Goal: Transaction & Acquisition: Purchase product/service

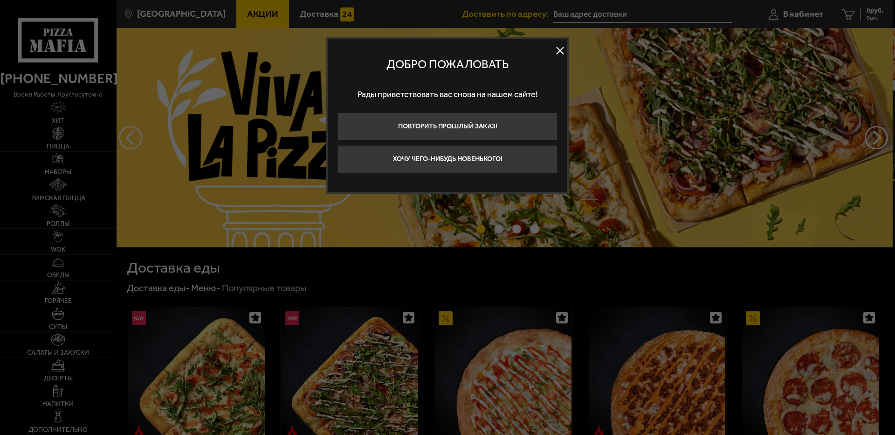
click at [568, 52] on div "Добро пожаловать Рады приветствовать вас снова на нашем сайте! Повторить прошлы…" at bounding box center [447, 115] width 242 height 156
click at [561, 53] on button at bounding box center [560, 51] width 14 height 14
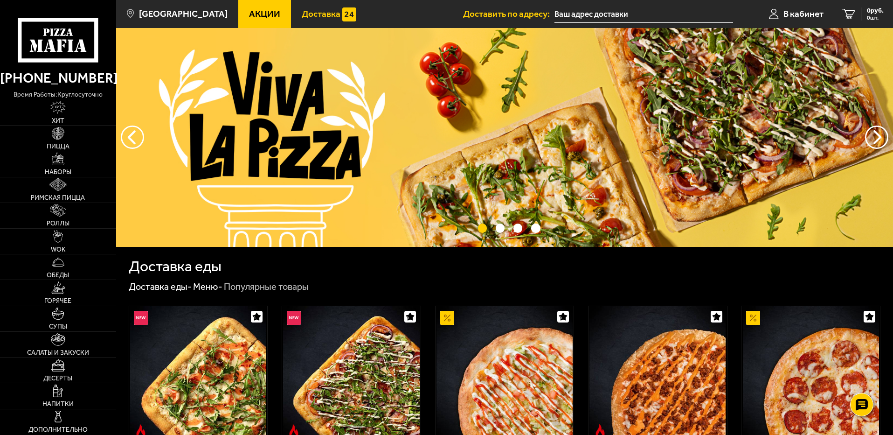
click at [298, 8] on link "Доставка" at bounding box center [329, 14] width 76 height 28
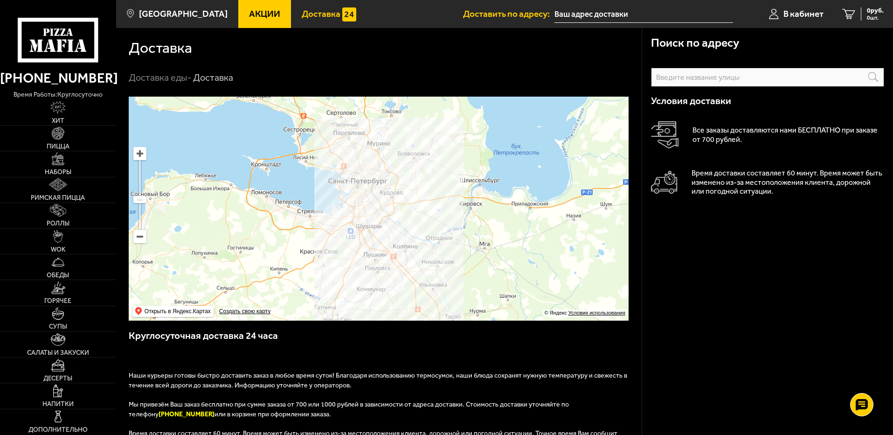
click at [249, 16] on span "Акции" at bounding box center [264, 13] width 31 height 9
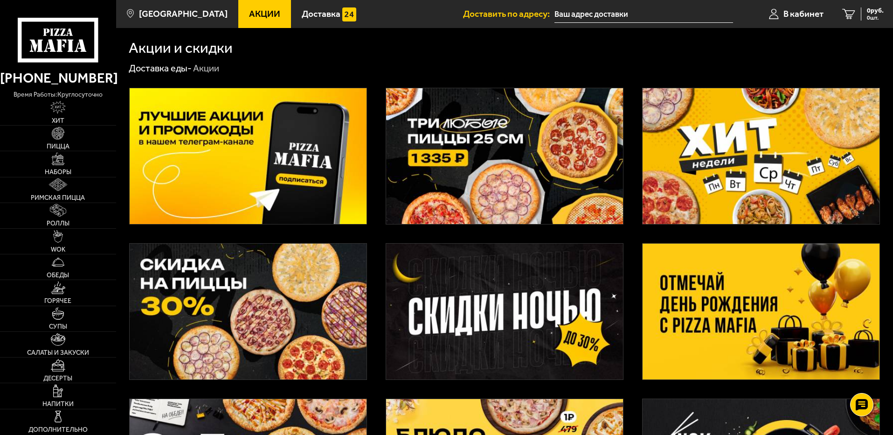
click at [255, 3] on link "Акции" at bounding box center [264, 14] width 53 height 28
click at [257, 12] on span "Акции" at bounding box center [264, 13] width 31 height 9
click at [48, 132] on link "Пицца" at bounding box center [58, 137] width 116 height 25
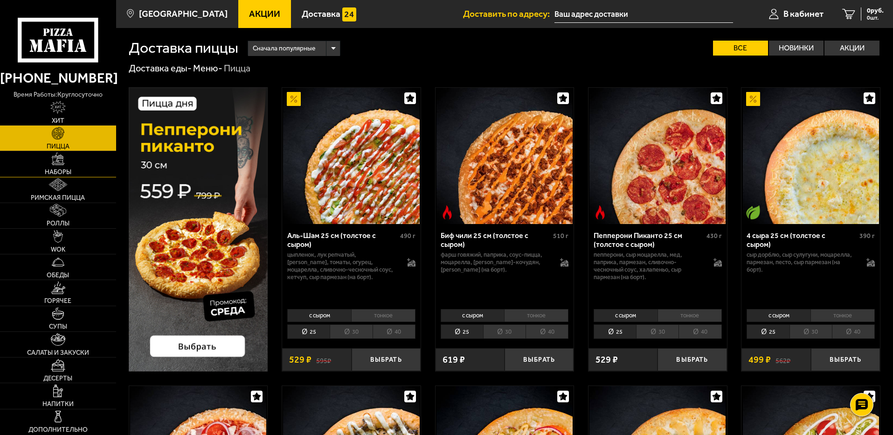
click at [52, 156] on img at bounding box center [58, 158] width 13 height 13
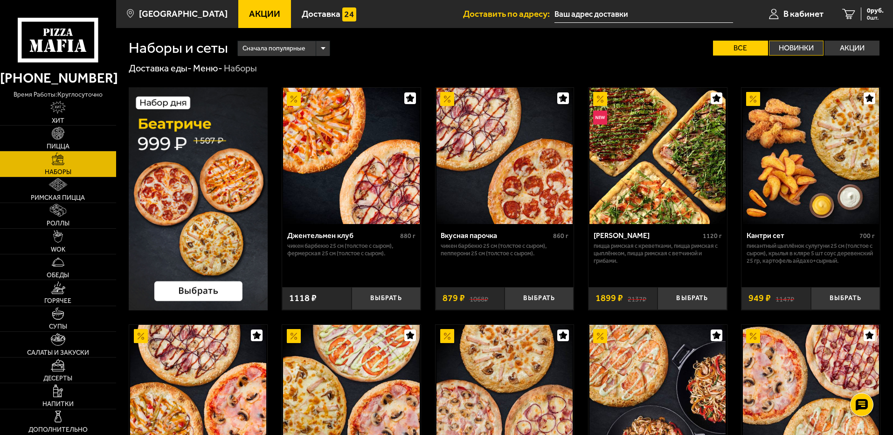
click at [808, 44] on label "Новинки" at bounding box center [796, 48] width 55 height 15
click at [0, 0] on input "Новинки" at bounding box center [0, 0] width 0 height 0
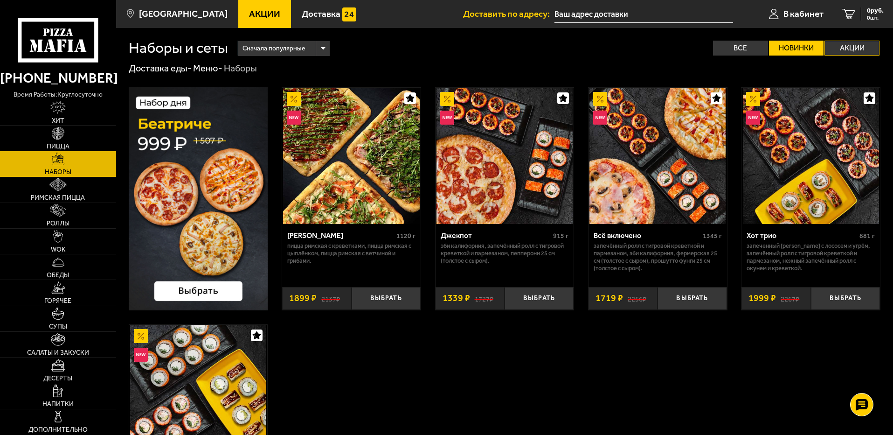
click at [830, 42] on label "Акции" at bounding box center [851, 48] width 55 height 15
click at [0, 0] on input "Акции" at bounding box center [0, 0] width 0 height 0
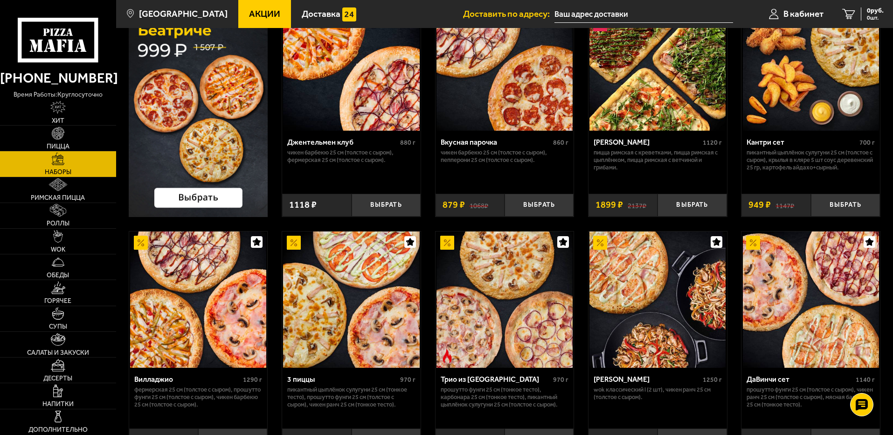
scroll to position [187, 0]
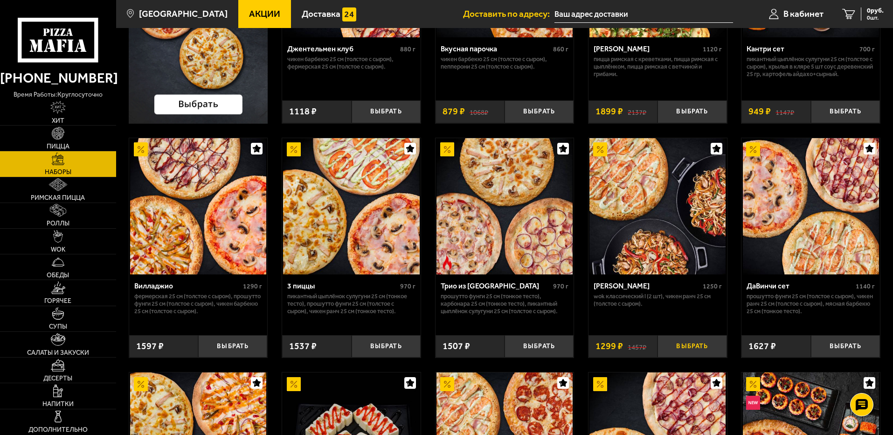
click at [676, 353] on button "Выбрать" at bounding box center [691, 346] width 69 height 23
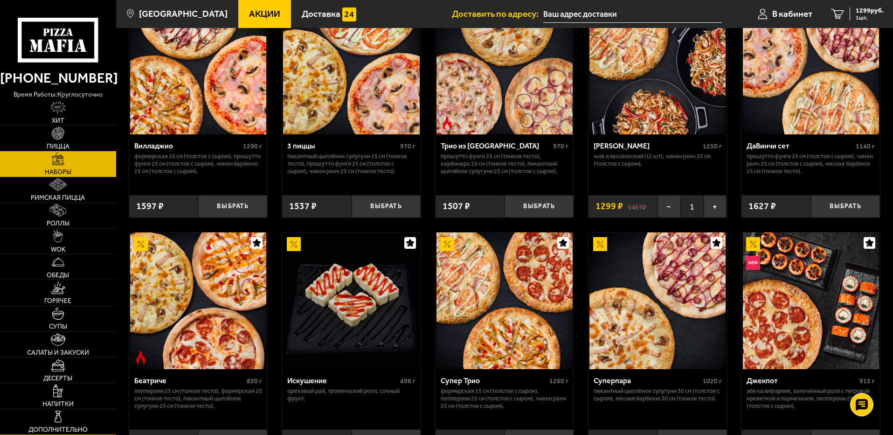
click at [49, 419] on link "Дополнительно" at bounding box center [58, 421] width 116 height 25
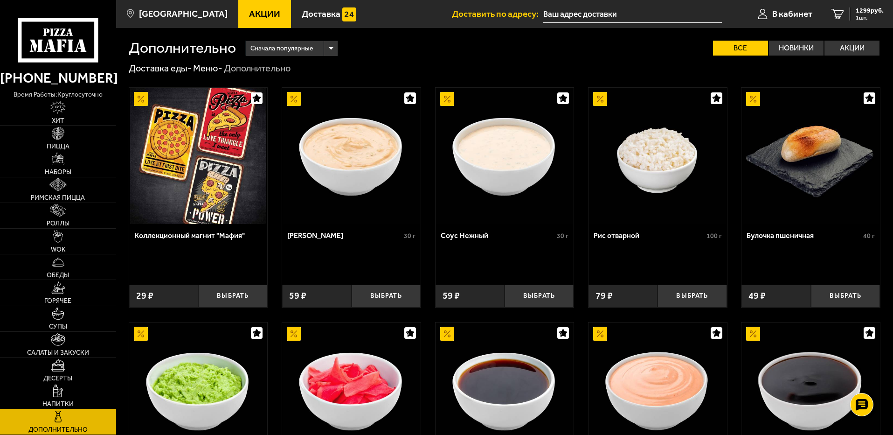
click at [53, 396] on img at bounding box center [58, 390] width 10 height 13
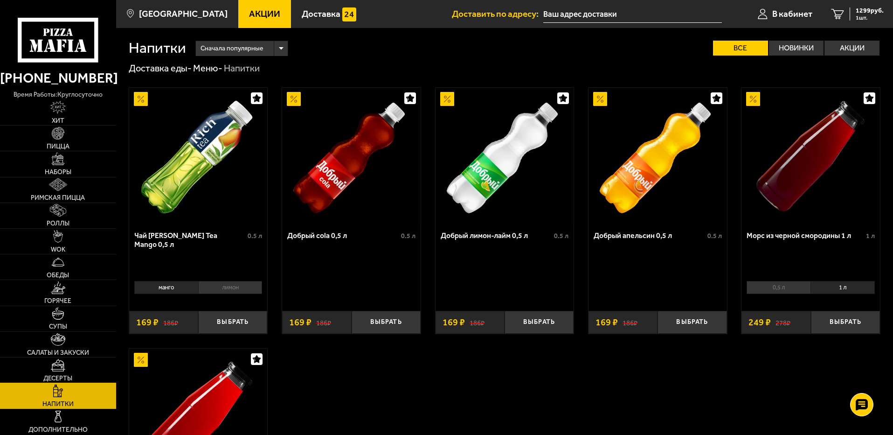
click at [50, 366] on link "Десерты" at bounding box center [58, 369] width 116 height 25
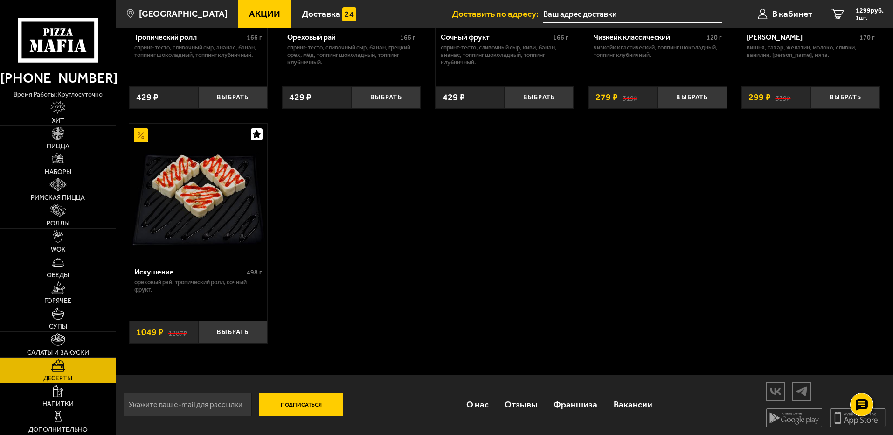
scroll to position [388, 0]
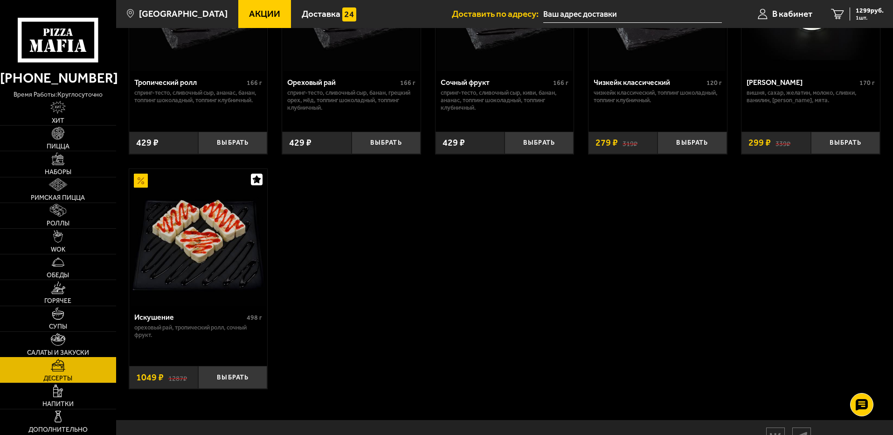
click at [51, 339] on img at bounding box center [58, 339] width 14 height 13
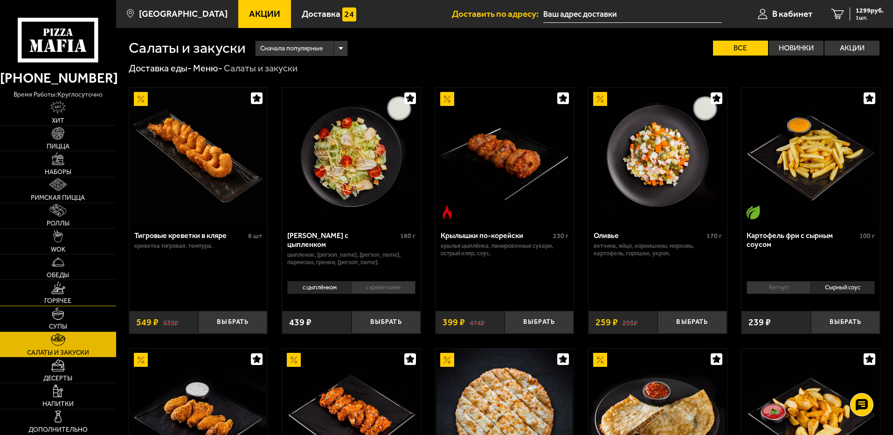
click at [66, 304] on span "Горячее" at bounding box center [57, 301] width 27 height 7
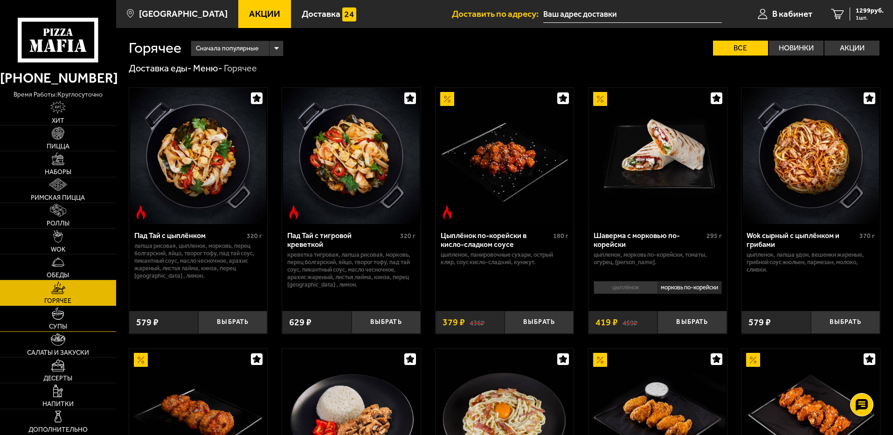
click at [63, 314] on img at bounding box center [58, 313] width 13 height 13
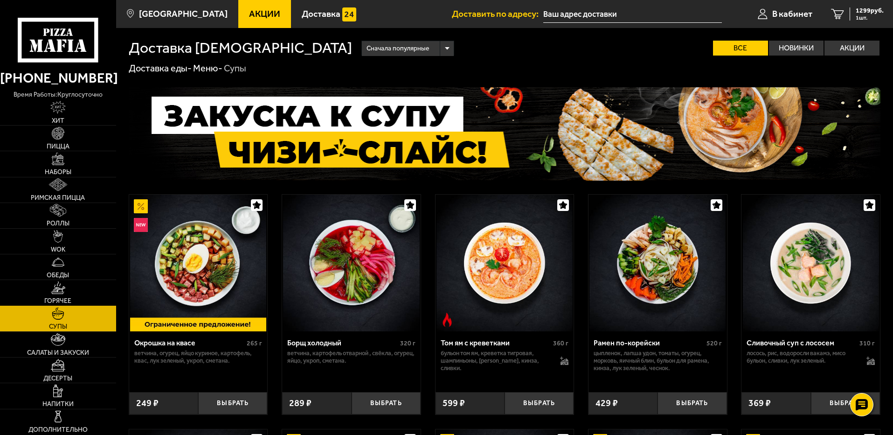
click at [69, 298] on span "Горячее" at bounding box center [57, 301] width 27 height 7
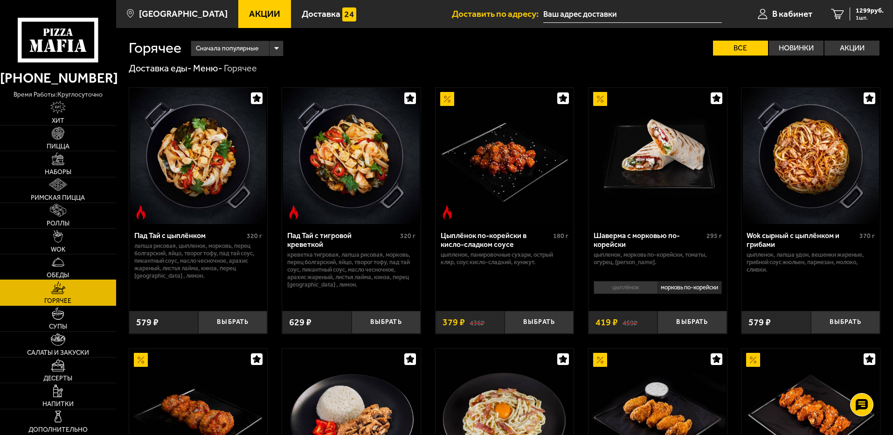
click at [69, 272] on span "Обеды" at bounding box center [58, 275] width 22 height 7
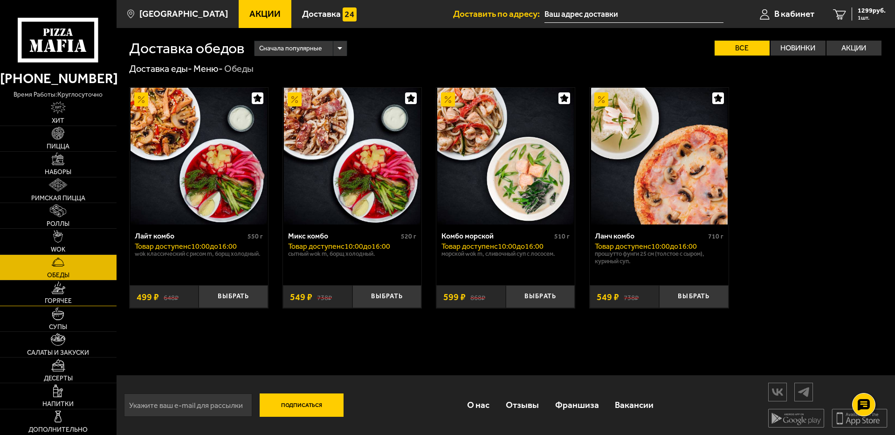
click at [64, 292] on img at bounding box center [58, 287] width 14 height 13
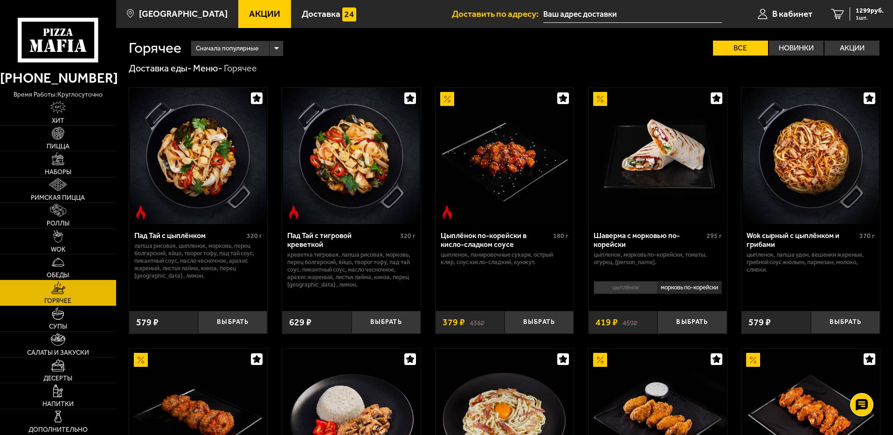
click at [621, 289] on li "цыплёнок" at bounding box center [626, 287] width 64 height 13
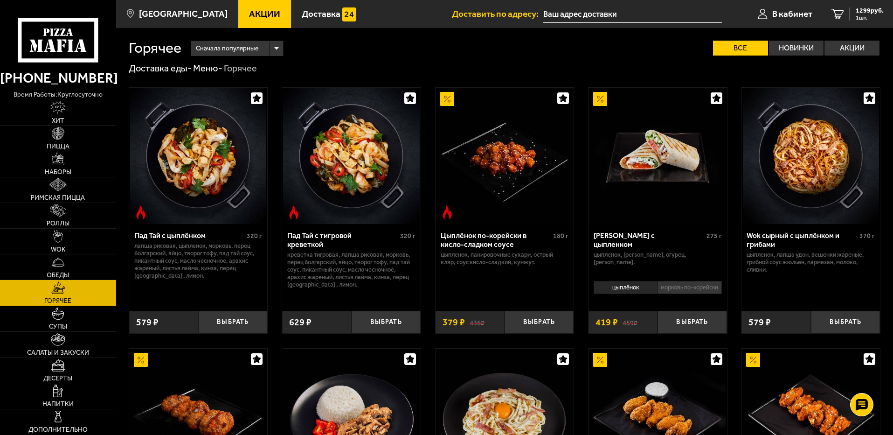
click at [674, 289] on li "морковь по-корейски" at bounding box center [689, 287] width 64 height 13
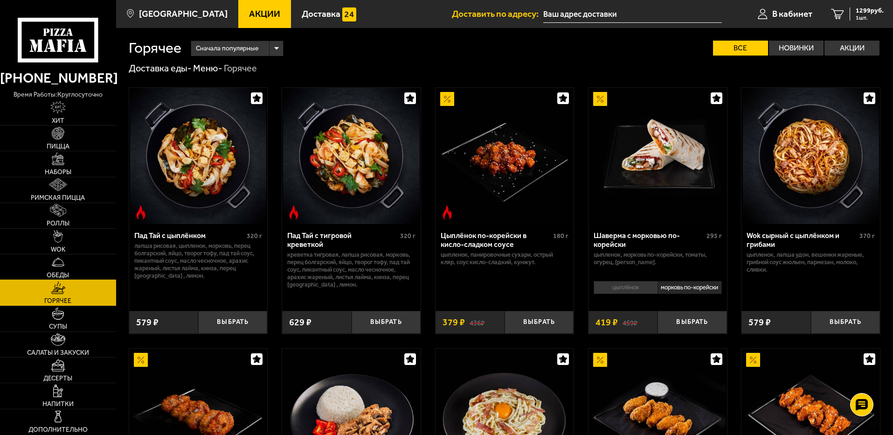
click at [44, 272] on link "Обеды" at bounding box center [58, 266] width 116 height 25
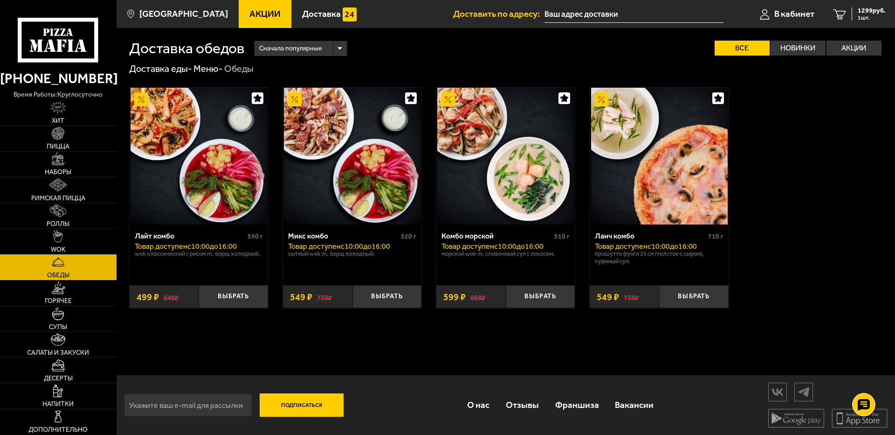
click at [63, 235] on link "WOK" at bounding box center [58, 240] width 117 height 25
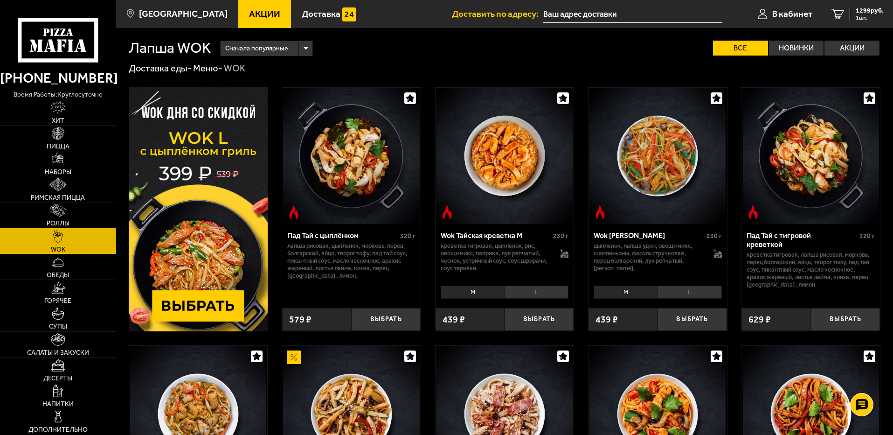
click at [74, 217] on link "Роллы" at bounding box center [58, 215] width 116 height 25
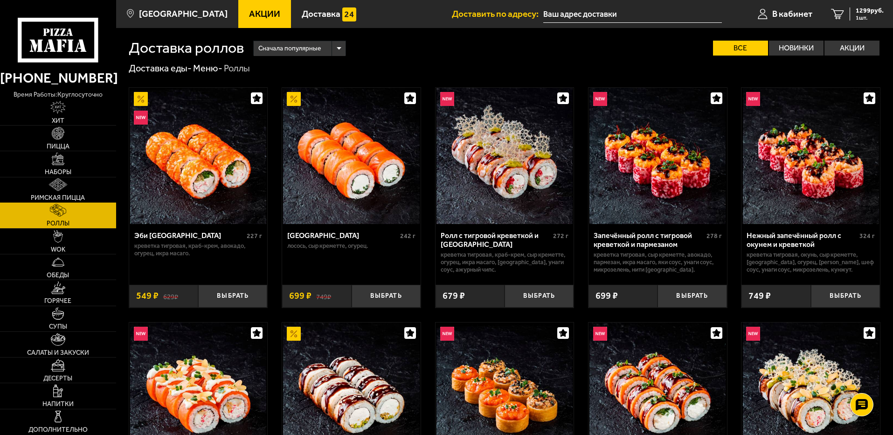
click at [72, 184] on link "Римская пицца" at bounding box center [58, 189] width 116 height 25
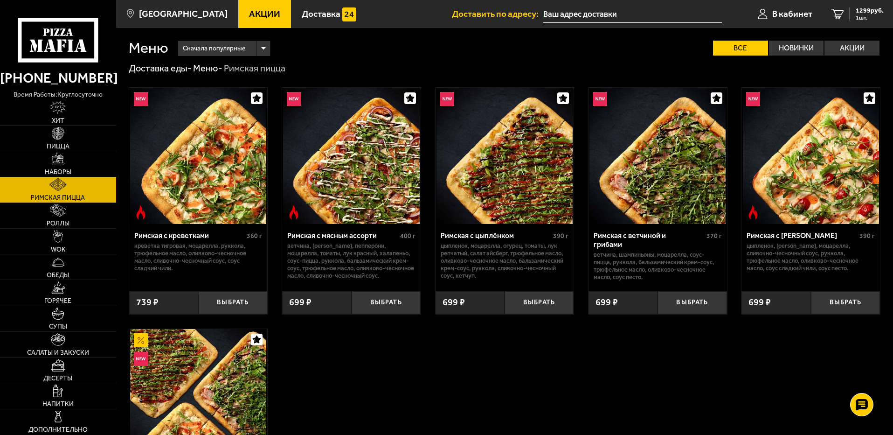
click at [77, 159] on link "Наборы" at bounding box center [58, 163] width 116 height 25
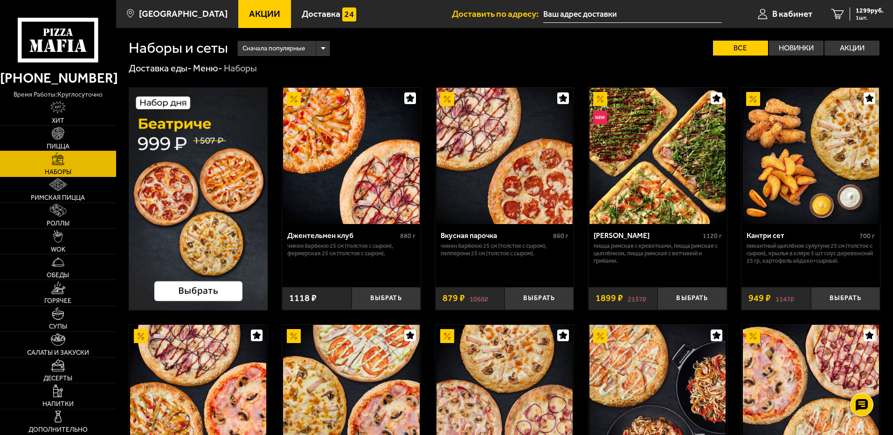
click at [84, 132] on link "Пицца" at bounding box center [58, 137] width 116 height 25
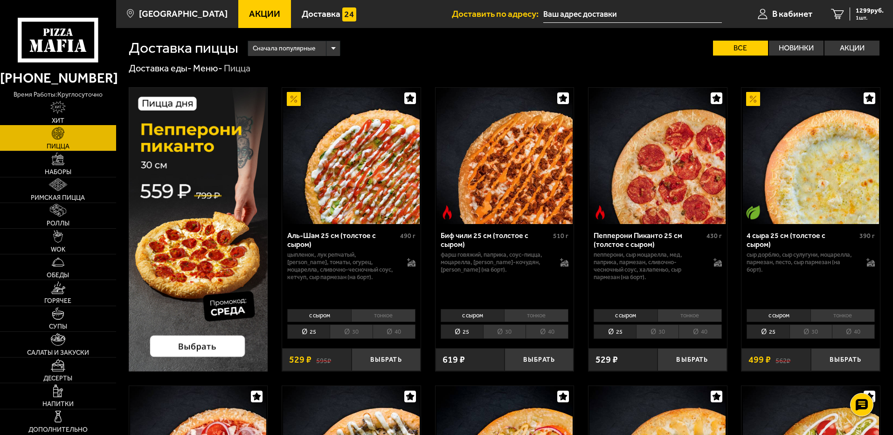
click at [86, 103] on link "Хит" at bounding box center [58, 112] width 116 height 25
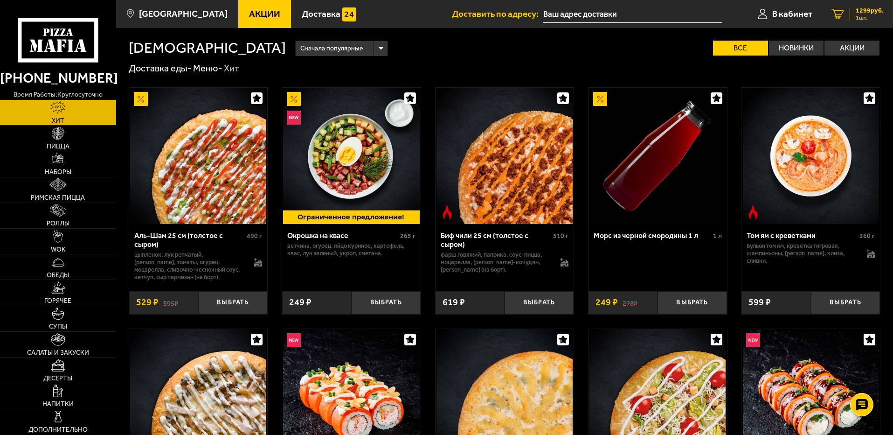
click at [856, 14] on span "1299 руб." at bounding box center [870, 10] width 28 height 7
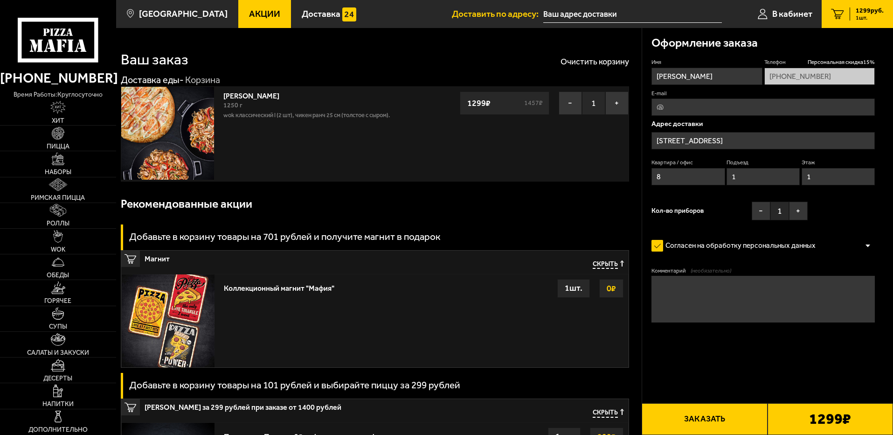
type input "[STREET_ADDRESS]"
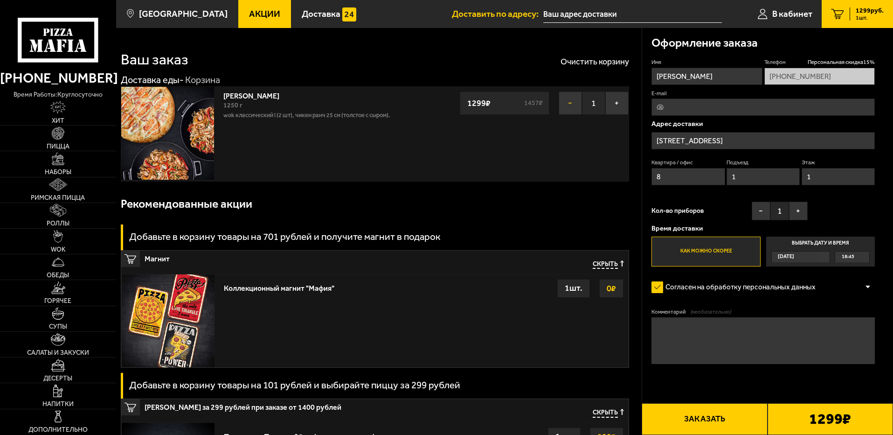
click at [564, 99] on button "−" at bounding box center [570, 102] width 23 height 23
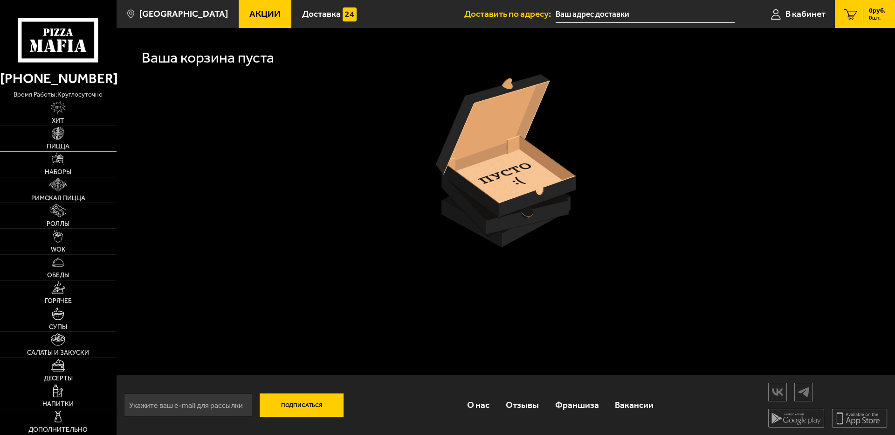
click at [64, 138] on img at bounding box center [58, 133] width 13 height 13
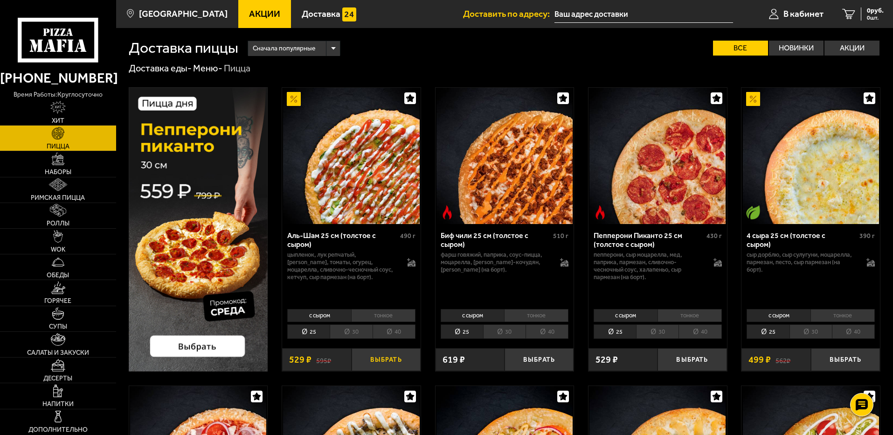
click at [371, 359] on button "Выбрать" at bounding box center [386, 359] width 69 height 23
click at [526, 355] on button "Выбрать" at bounding box center [539, 359] width 69 height 23
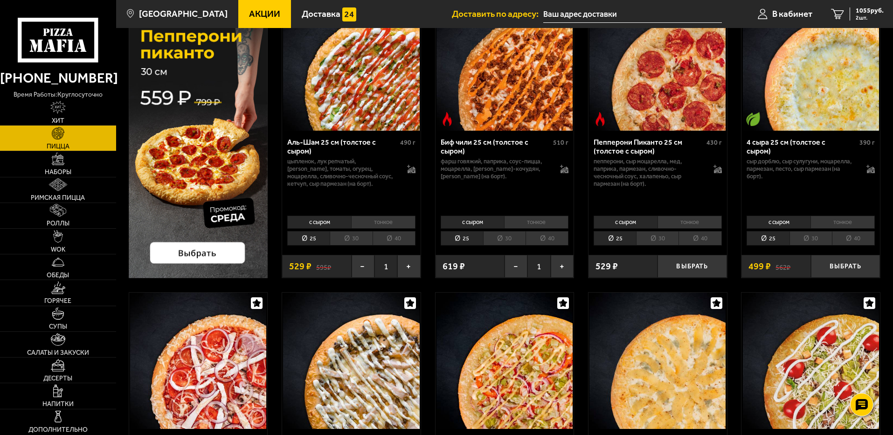
scroll to position [47, 0]
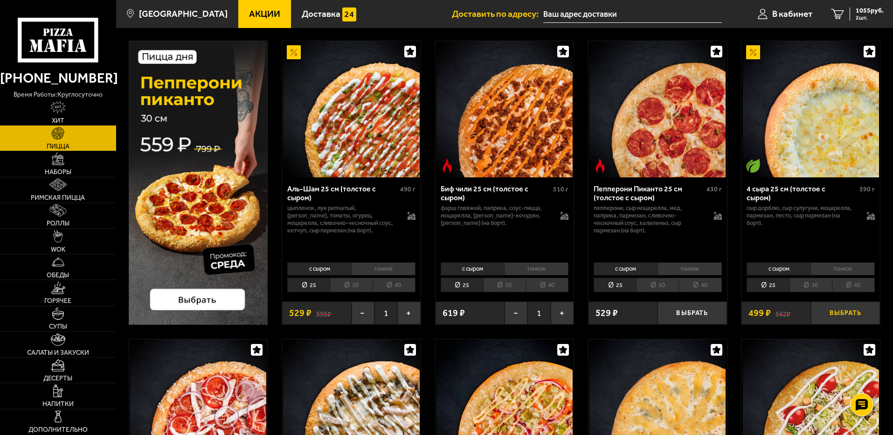
click at [843, 315] on button "Выбрать" at bounding box center [845, 312] width 69 height 23
click at [865, 3] on link "3 1335 руб. 3 шт." at bounding box center [857, 14] width 71 height 28
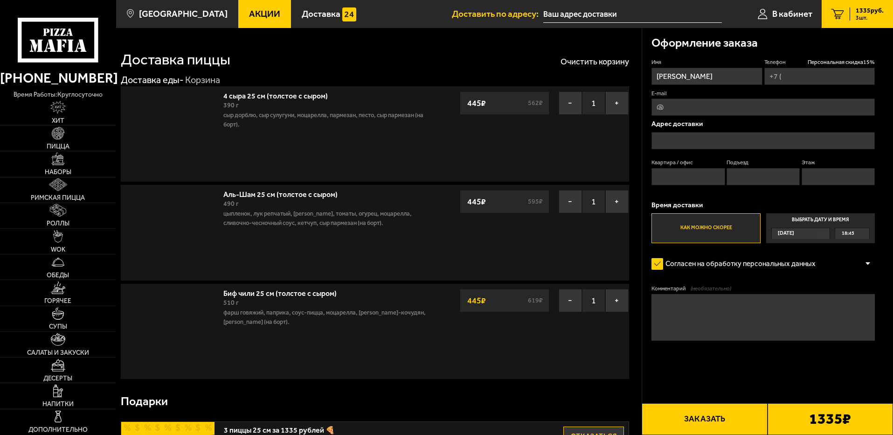
type input "[PHONE_NUMBER]"
type input "[STREET_ADDRESS]"
type input "8"
type input "1"
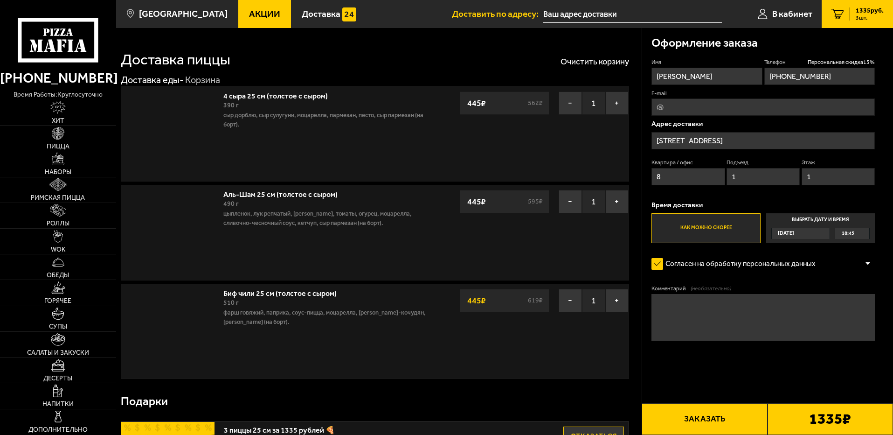
type input "[STREET_ADDRESS]"
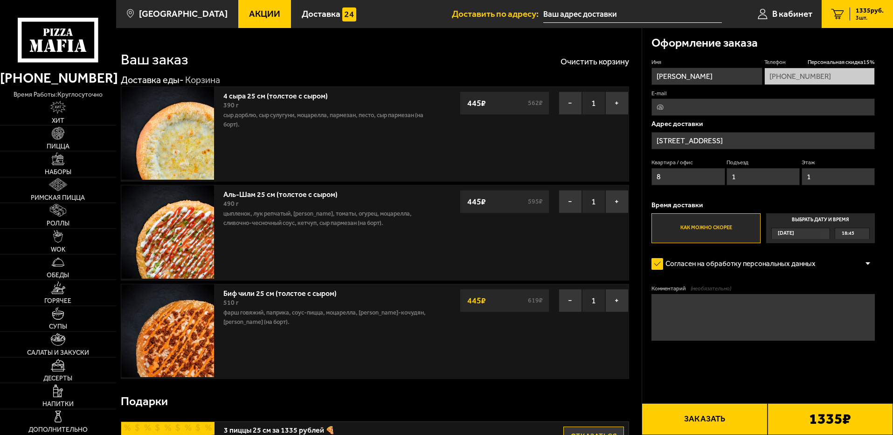
click at [717, 309] on textarea "Комментарий (необязательно)" at bounding box center [762, 317] width 223 height 47
type textarea "Домофон не работает, позвоните на моб. Спасибо!"
type input "[EMAIL_ADDRESS][DOMAIN_NAME]"
click at [725, 378] on form "Имя [PERSON_NAME] Телефон Персональная скидка 15 % [PHONE_NUMBER] E-mail [EMAIL…" at bounding box center [762, 226] width 223 height 337
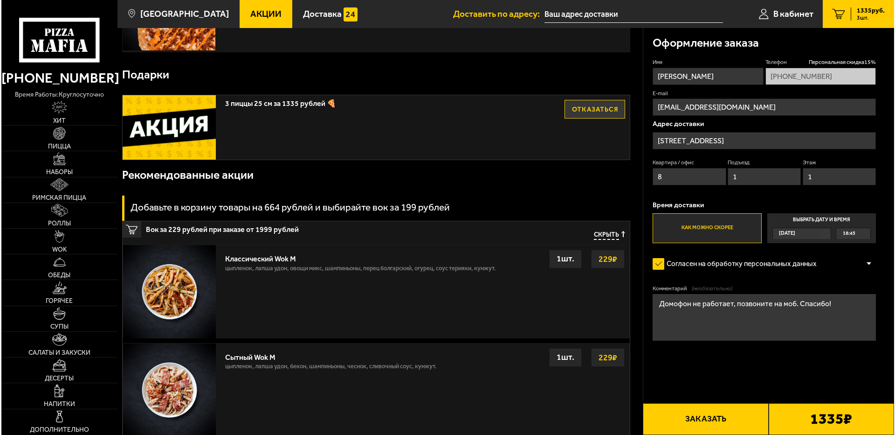
scroll to position [280, 0]
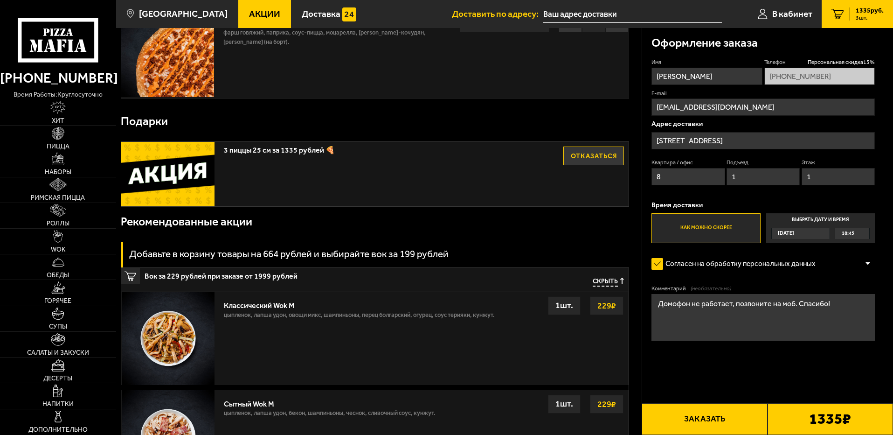
click at [727, 409] on button "Заказать" at bounding box center [704, 419] width 125 height 32
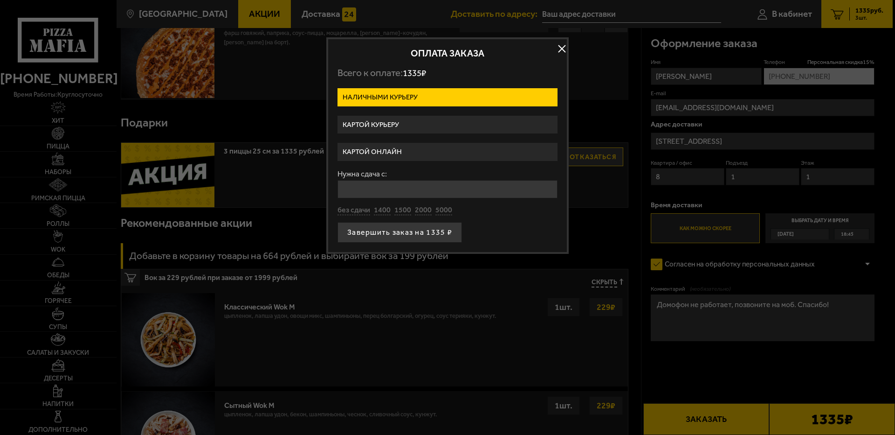
click at [409, 160] on label "Картой онлайн" at bounding box center [448, 152] width 220 height 18
click at [0, 0] on input "Картой онлайн" at bounding box center [0, 0] width 0 height 0
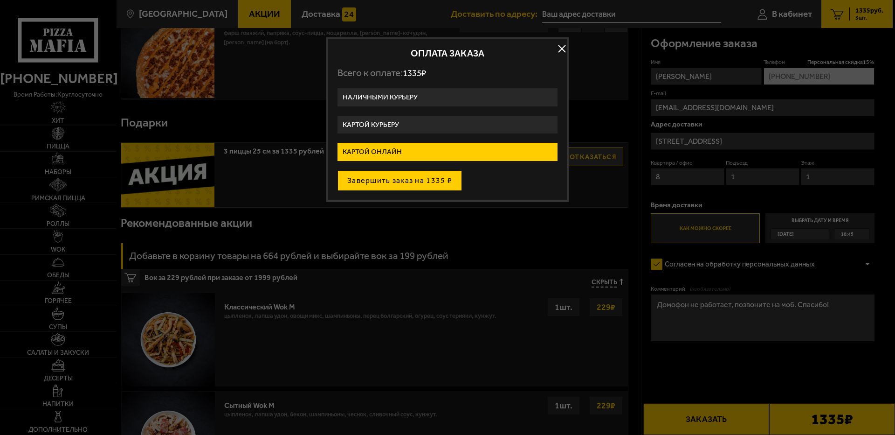
click at [417, 178] on button "Завершить заказ на 1335 ₽" at bounding box center [400, 180] width 125 height 21
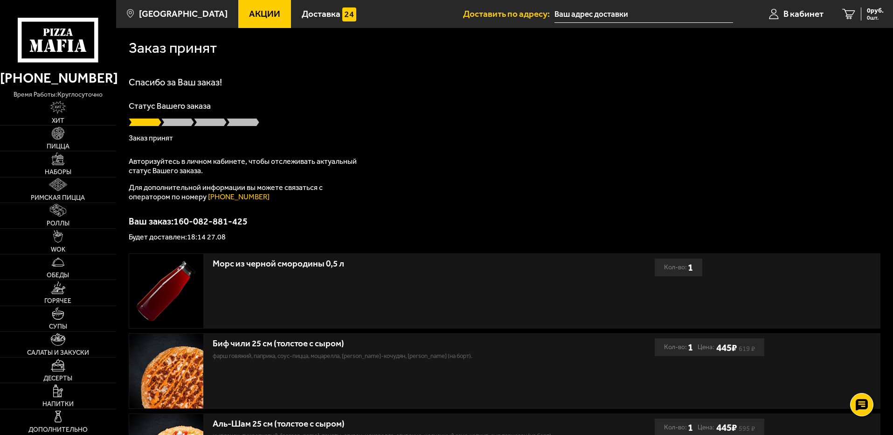
scroll to position [231, 0]
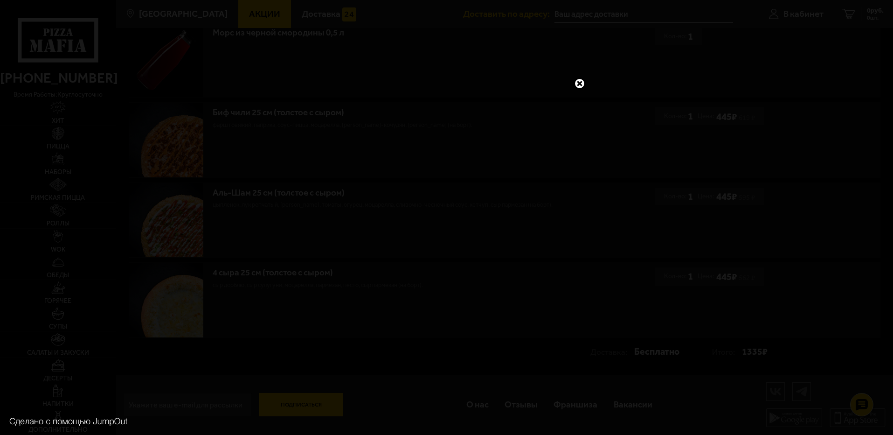
click at [588, 85] on div at bounding box center [446, 217] width 893 height 435
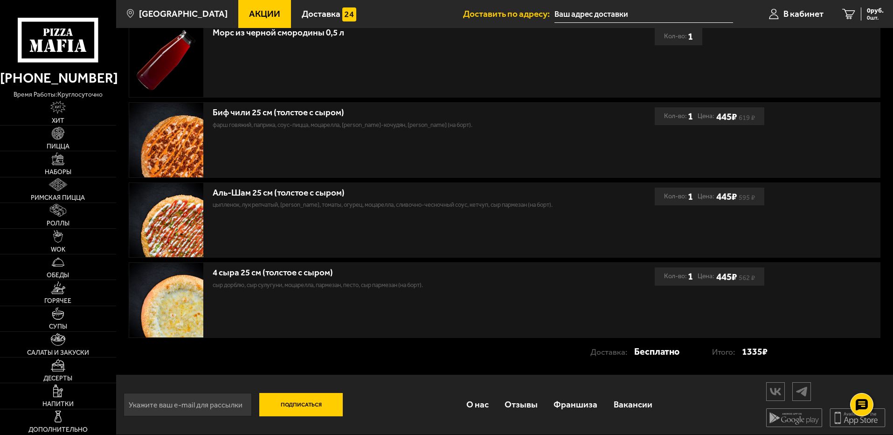
scroll to position [0, 0]
